Goal: Check status: Check status

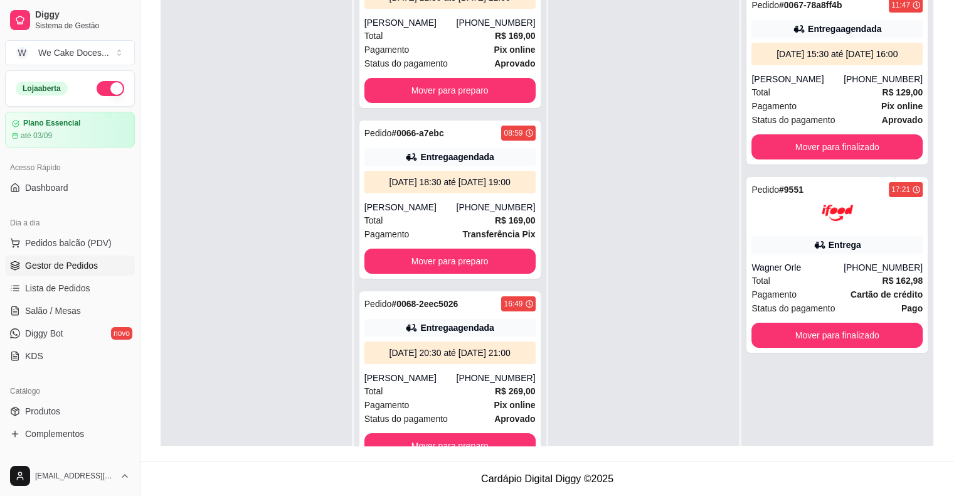
scroll to position [191, 0]
click at [449, 415] on div "Status do pagamento aprovado" at bounding box center [450, 419] width 171 height 14
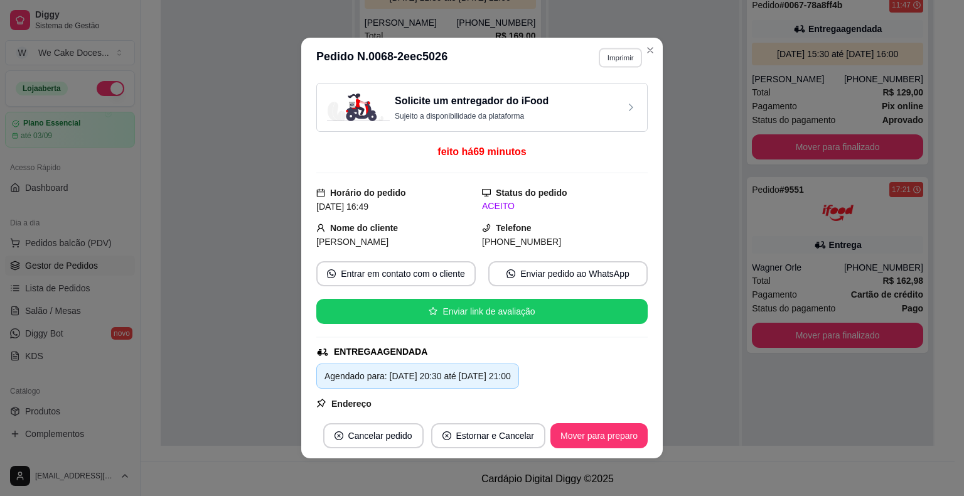
click at [607, 53] on button "Imprimir" at bounding box center [620, 57] width 43 height 19
click at [595, 97] on button "IMPRESSORA" at bounding box center [593, 101] width 88 height 19
click at [535, 109] on div "Solicite um entregador do iFood Sujeito a disponibilidade da plataforma" at bounding box center [472, 107] width 154 height 28
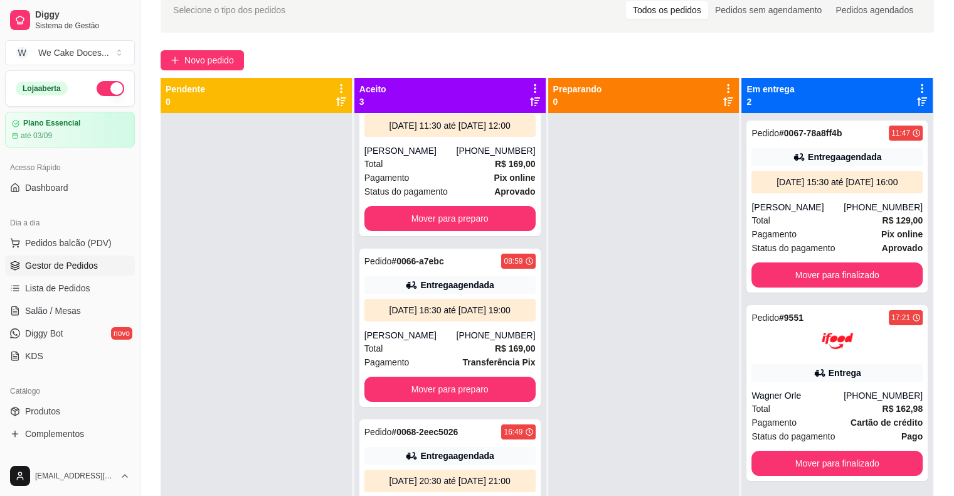
scroll to position [40, 0]
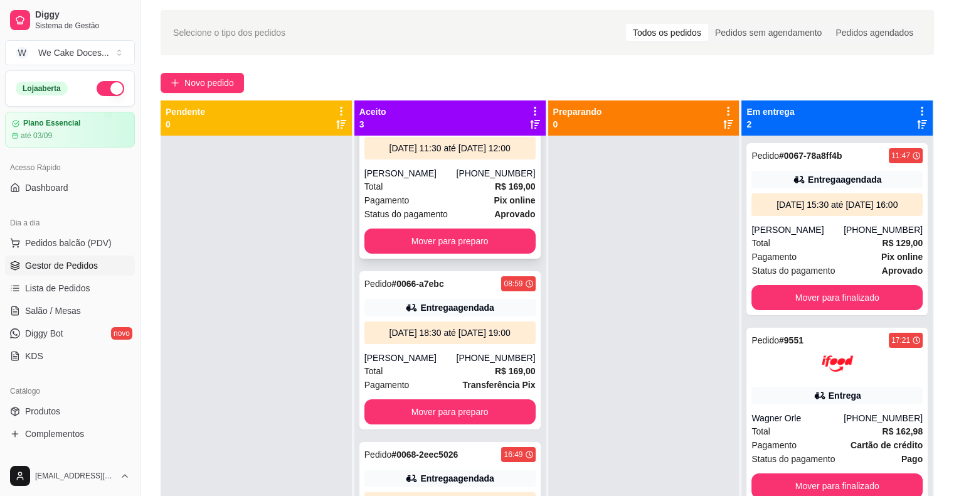
click at [448, 193] on div "Pagamento Pix online" at bounding box center [450, 200] width 171 height 14
click at [437, 351] on div "[PERSON_NAME]" at bounding box center [411, 357] width 92 height 13
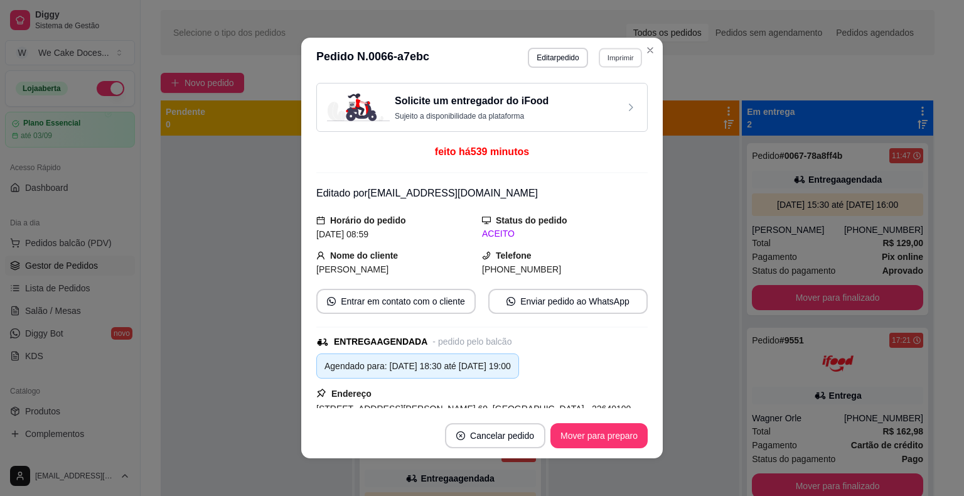
click at [617, 48] on button "Imprimir" at bounding box center [620, 57] width 43 height 19
click at [565, 100] on button "IMPRESSORA" at bounding box center [593, 102] width 91 height 20
click at [512, 114] on p "Sujeito a disponibilidade da plataforma" at bounding box center [472, 116] width 154 height 10
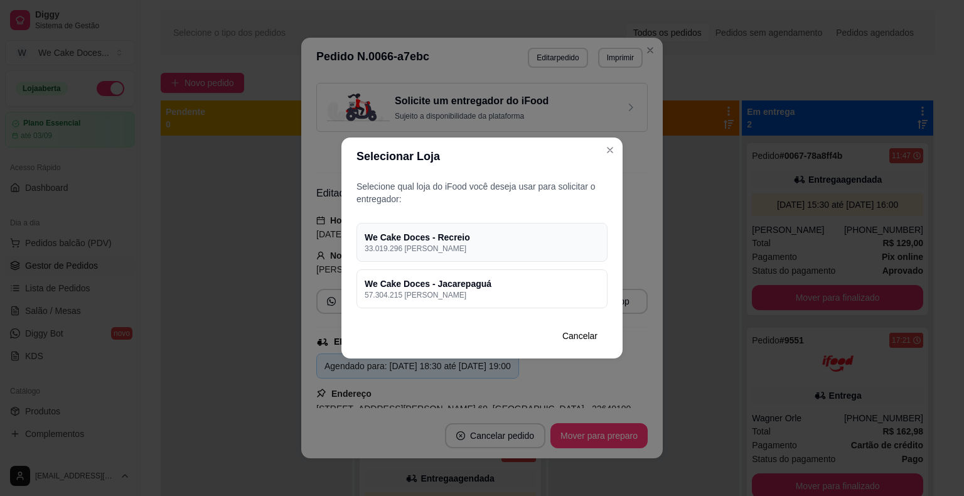
click at [492, 239] on h4 "We Cake Doces - Recreio" at bounding box center [482, 237] width 235 height 13
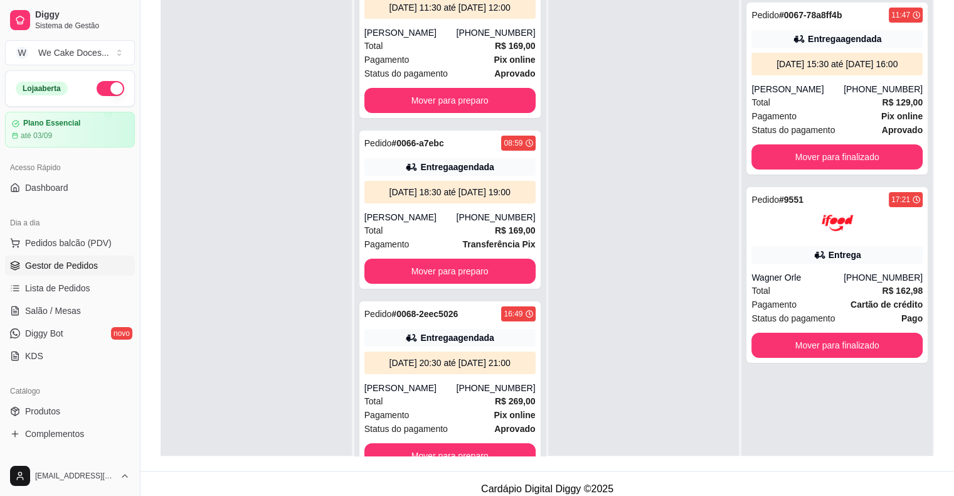
scroll to position [191, 0]
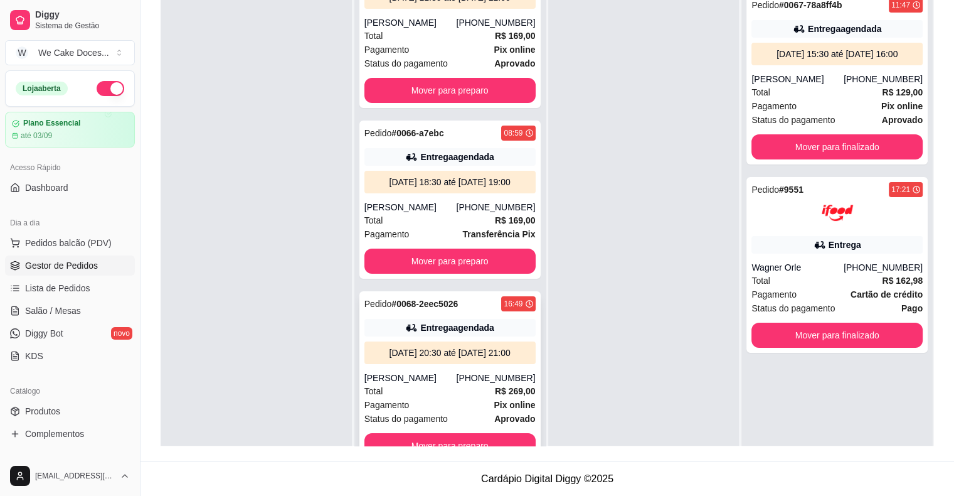
click at [444, 373] on div "[PERSON_NAME]" at bounding box center [411, 377] width 92 height 13
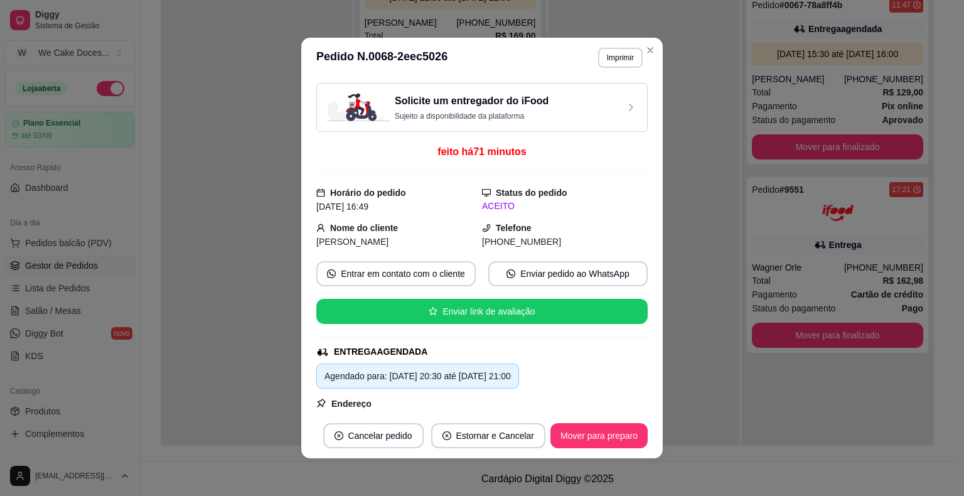
click at [444, 373] on div "Agendado para: [DATE] 20:30 até [DATE] 21:00" at bounding box center [417, 376] width 186 height 14
click at [607, 348] on div "ENTREGA AGENDADA" at bounding box center [480, 351] width 329 height 13
